Goal: Check status: Check status

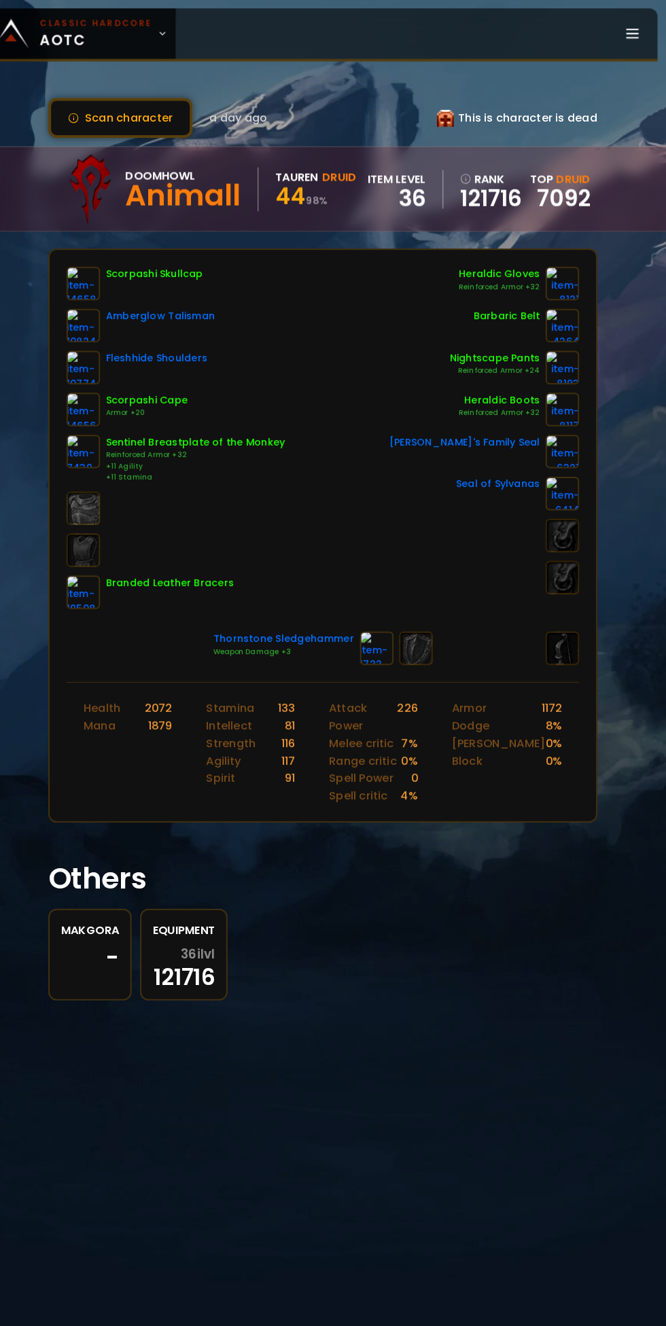
click at [107, 289] on link at bounding box center [100, 275] width 33 height 33
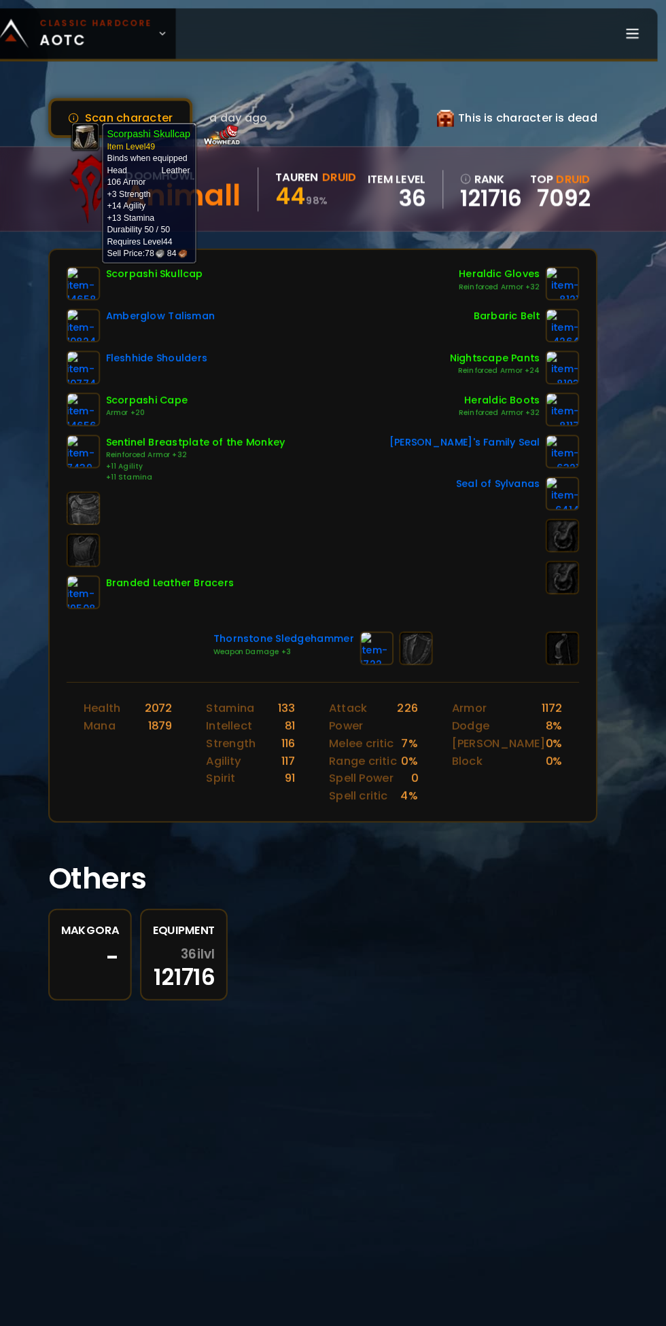
click at [115, 319] on link at bounding box center [100, 316] width 33 height 33
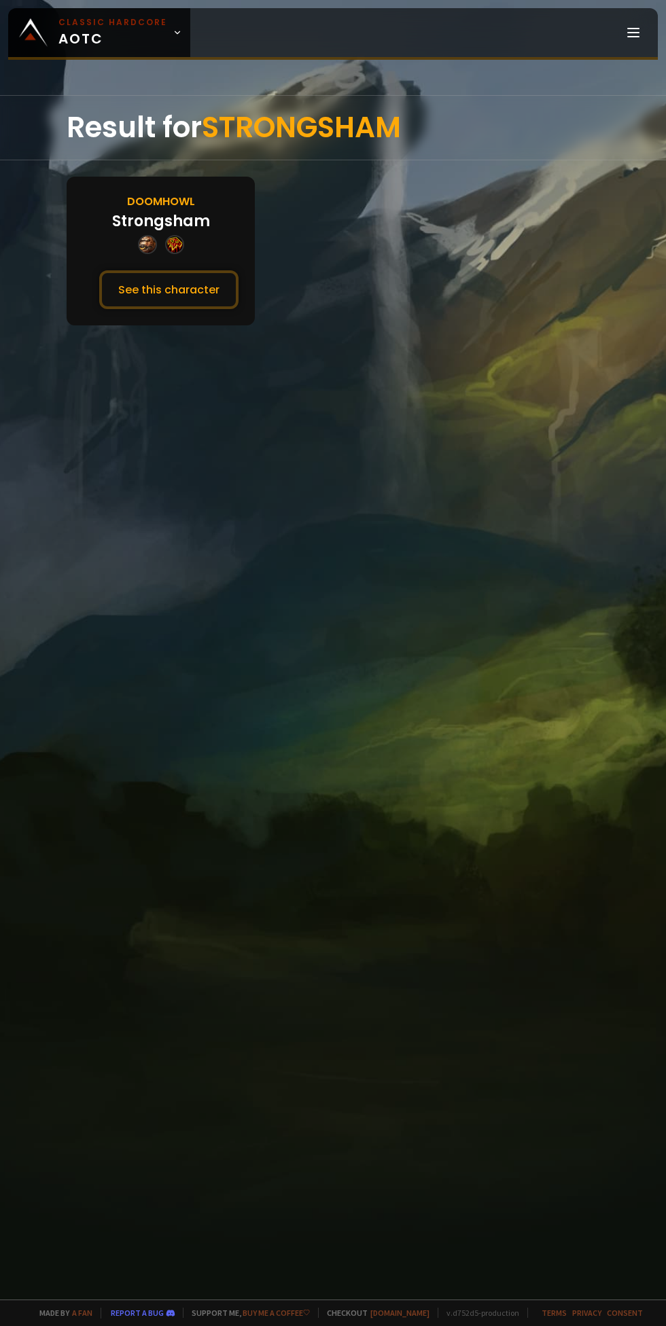
click at [158, 288] on button "See this character" at bounding box center [168, 289] width 139 height 39
